Goal: Navigation & Orientation: Understand site structure

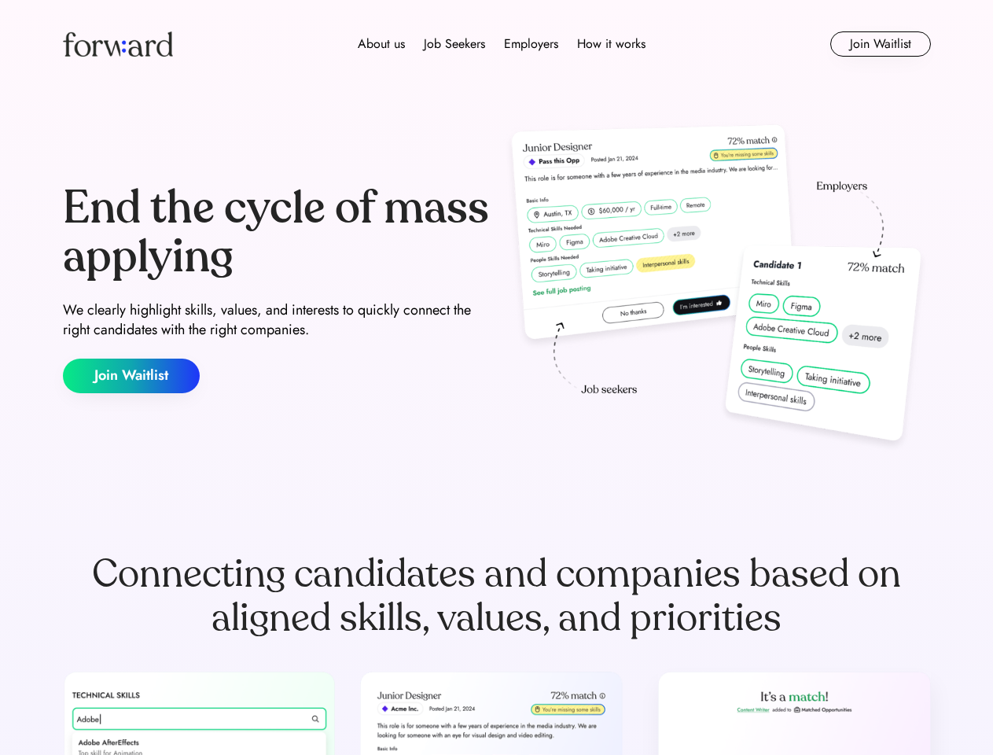
click at [496, 377] on div "End the cycle of mass applying We clearly highlight skills, values, and interes…" at bounding box center [497, 288] width 868 height 338
click at [497, 44] on div "About us Job Seekers Employers How it works" at bounding box center [502, 44] width 620 height 19
click at [118, 44] on img at bounding box center [118, 43] width 110 height 25
click at [502, 44] on div "About us Job Seekers Employers How it works" at bounding box center [502, 44] width 620 height 19
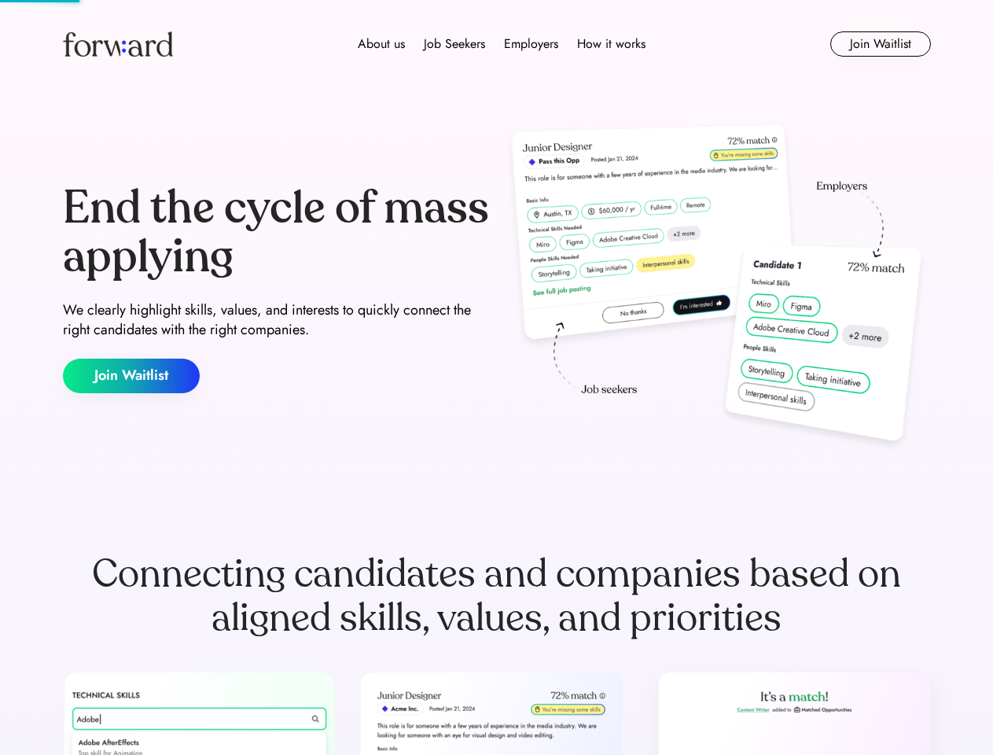
click at [381, 44] on div "About us" at bounding box center [381, 44] width 47 height 19
click at [454, 44] on div "Job Seekers" at bounding box center [454, 44] width 61 height 19
click at [531, 44] on div "Employers" at bounding box center [531, 44] width 54 height 19
click at [610, 44] on div "How it works" at bounding box center [611, 44] width 68 height 19
click at [880, 44] on button "Join Waitlist" at bounding box center [880, 43] width 101 height 25
